Goal: Information Seeking & Learning: Check status

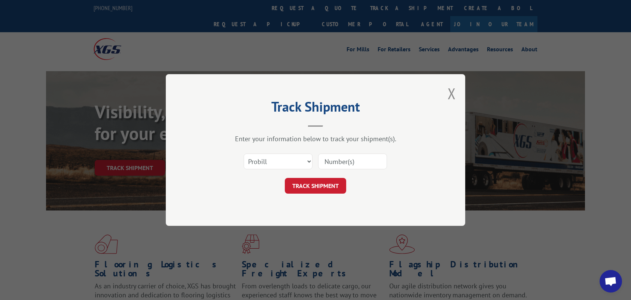
click at [335, 143] on div "Enter your information below to track your shipment(s)." at bounding box center [315, 138] width 225 height 9
click at [343, 163] on input at bounding box center [352, 161] width 69 height 16
type input "17638091"
click at [336, 188] on button "TRACK SHIPMENT" at bounding box center [315, 186] width 61 height 16
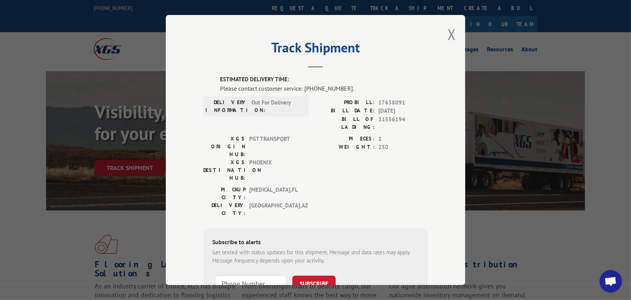
click at [588, 50] on div "Track Shipment ESTIMATED DELIVERY TIME: Please contact customer service: [PHONE…" at bounding box center [315, 150] width 631 height 300
click at [448, 34] on button "Close modal" at bounding box center [452, 34] width 8 height 20
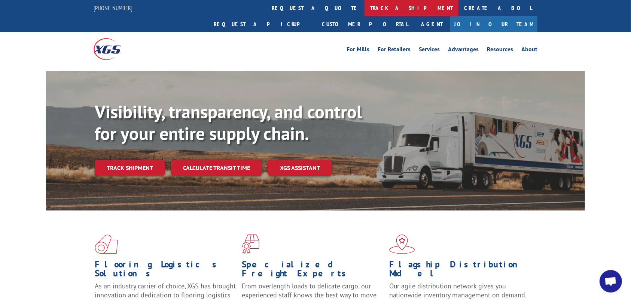
click at [365, 12] on link "track a shipment" at bounding box center [412, 8] width 94 height 16
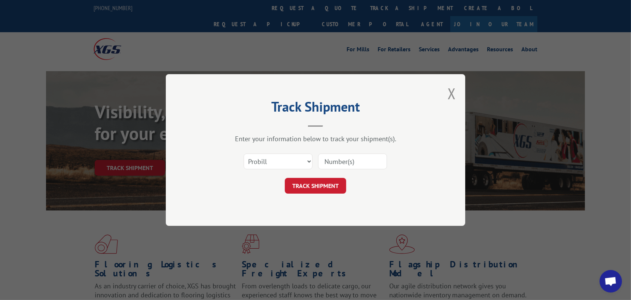
click at [347, 158] on input at bounding box center [352, 161] width 69 height 16
type input "17638091"
click at [331, 185] on button "TRACK SHIPMENT" at bounding box center [315, 186] width 61 height 16
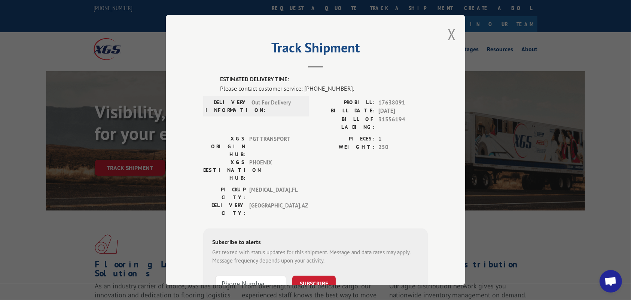
click at [564, 39] on div "Track Shipment ESTIMATED DELIVERY TIME: Please contact customer service: [PHONE…" at bounding box center [315, 150] width 631 height 300
